Goal: Find contact information: Find contact information

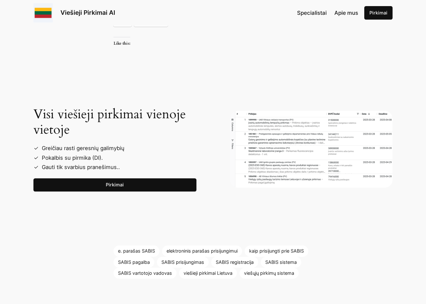
scroll to position [899, 0]
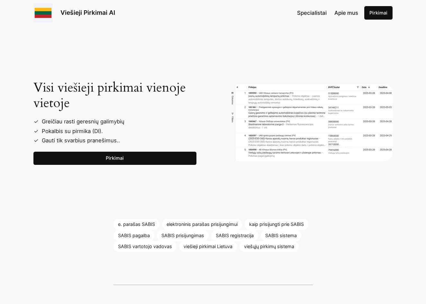
click at [119, 152] on link "Pirkimai" at bounding box center [114, 158] width 163 height 13
